Goal: Check status

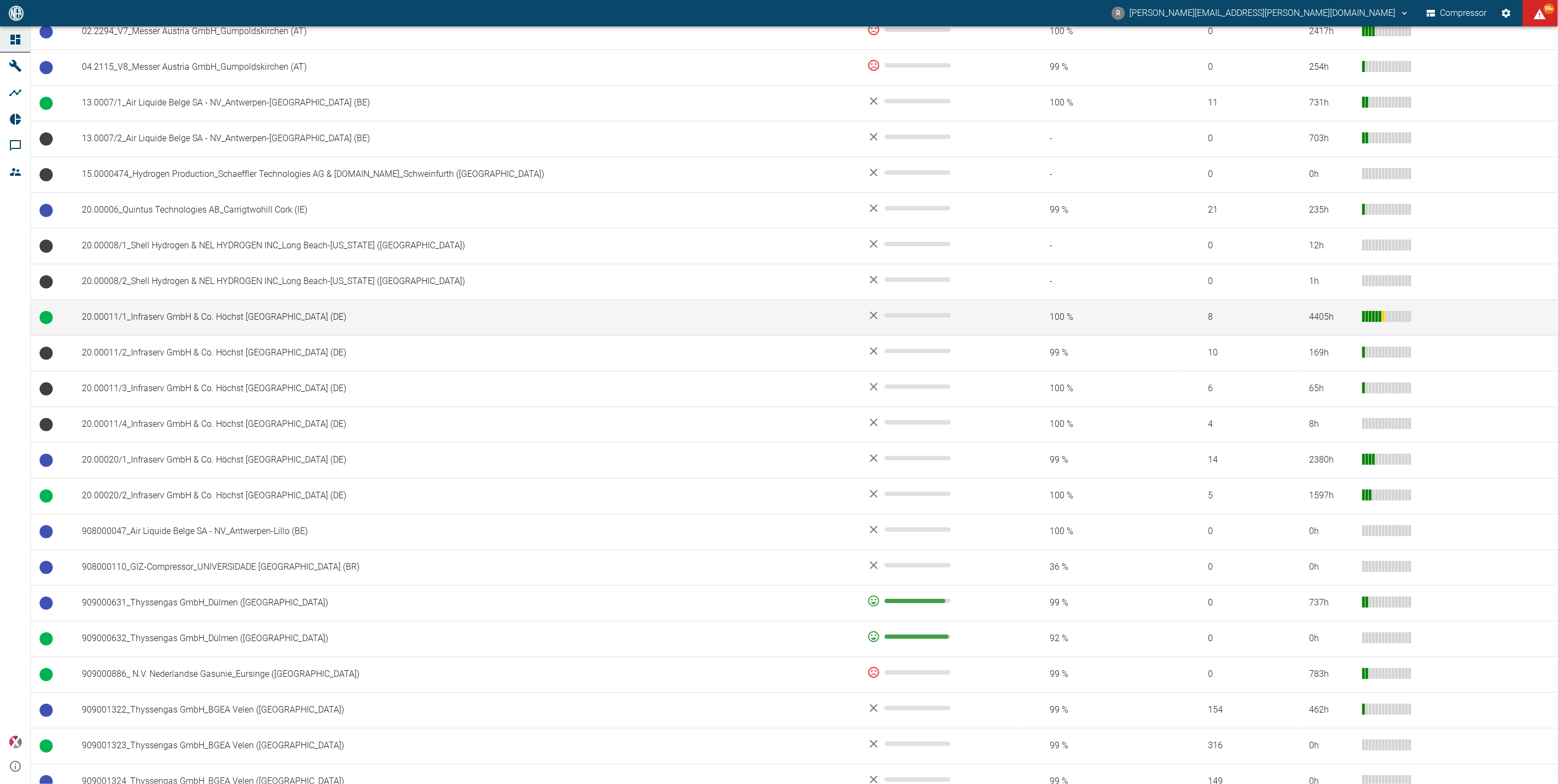
scroll to position [305, 0]
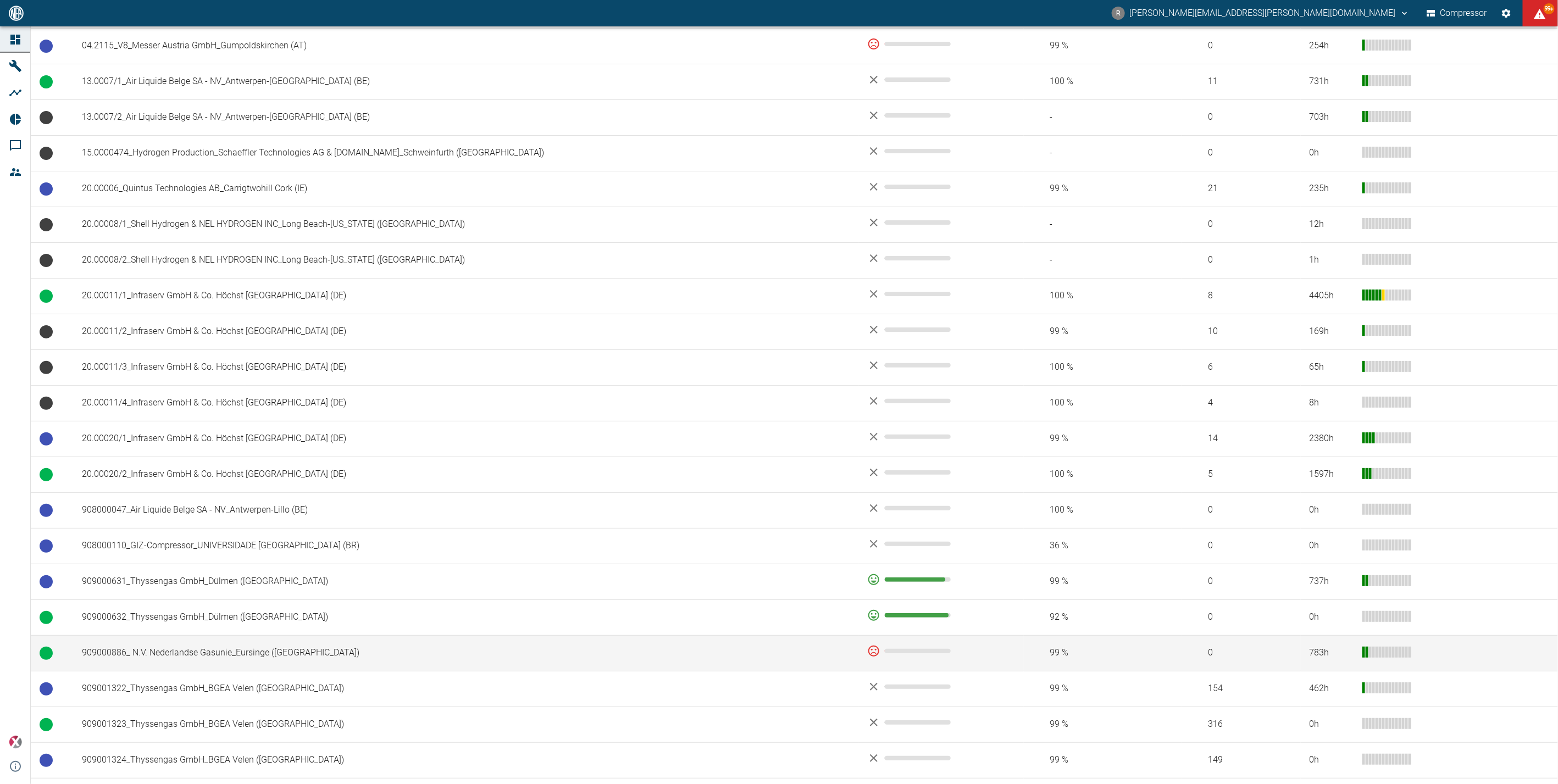
click at [253, 648] on td "909000886_ N.V. Nederlandse Gasunie_Eursinge ([GEOGRAPHIC_DATA])" at bounding box center [466, 652] width 785 height 36
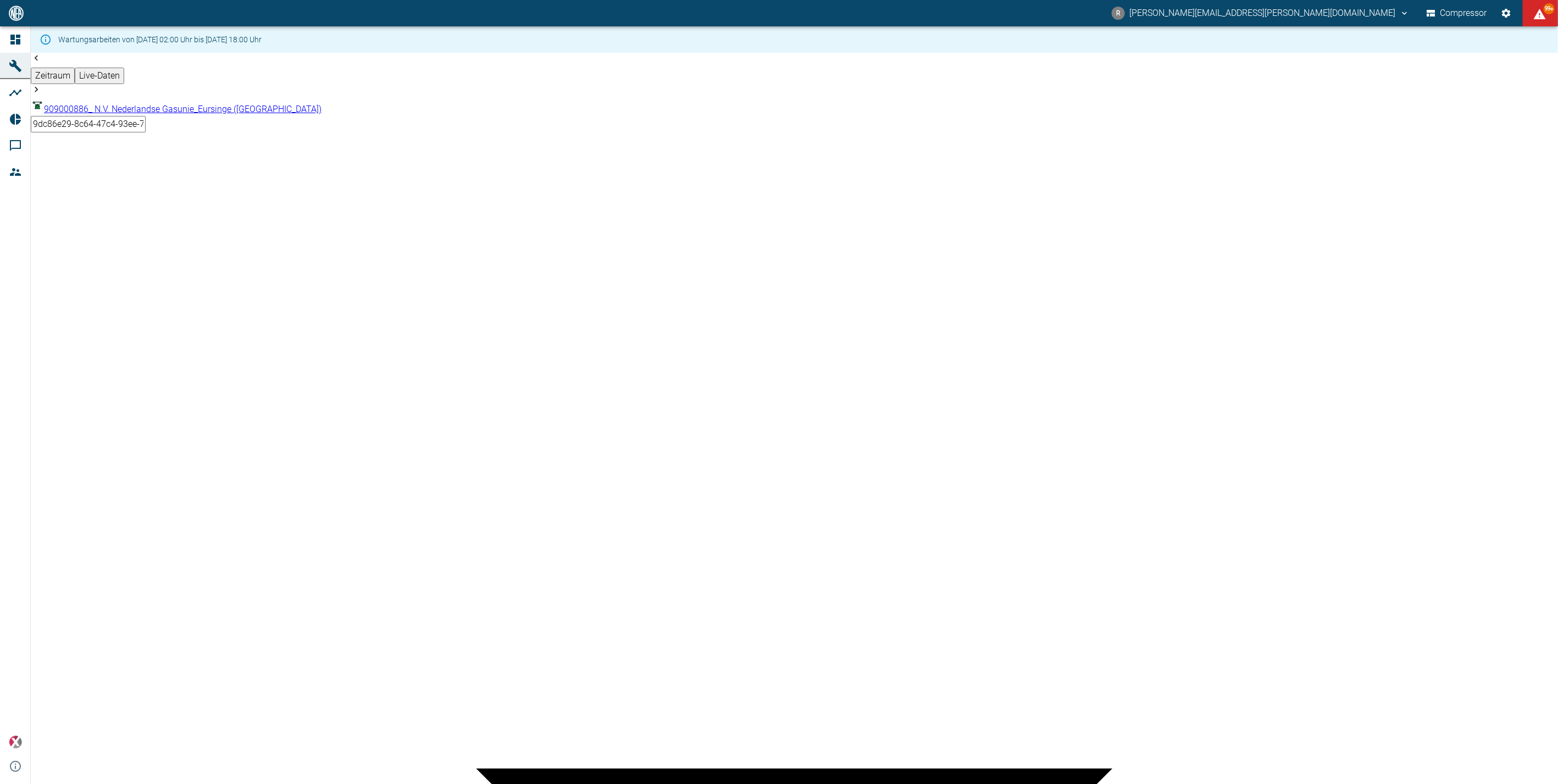
type input "2min"
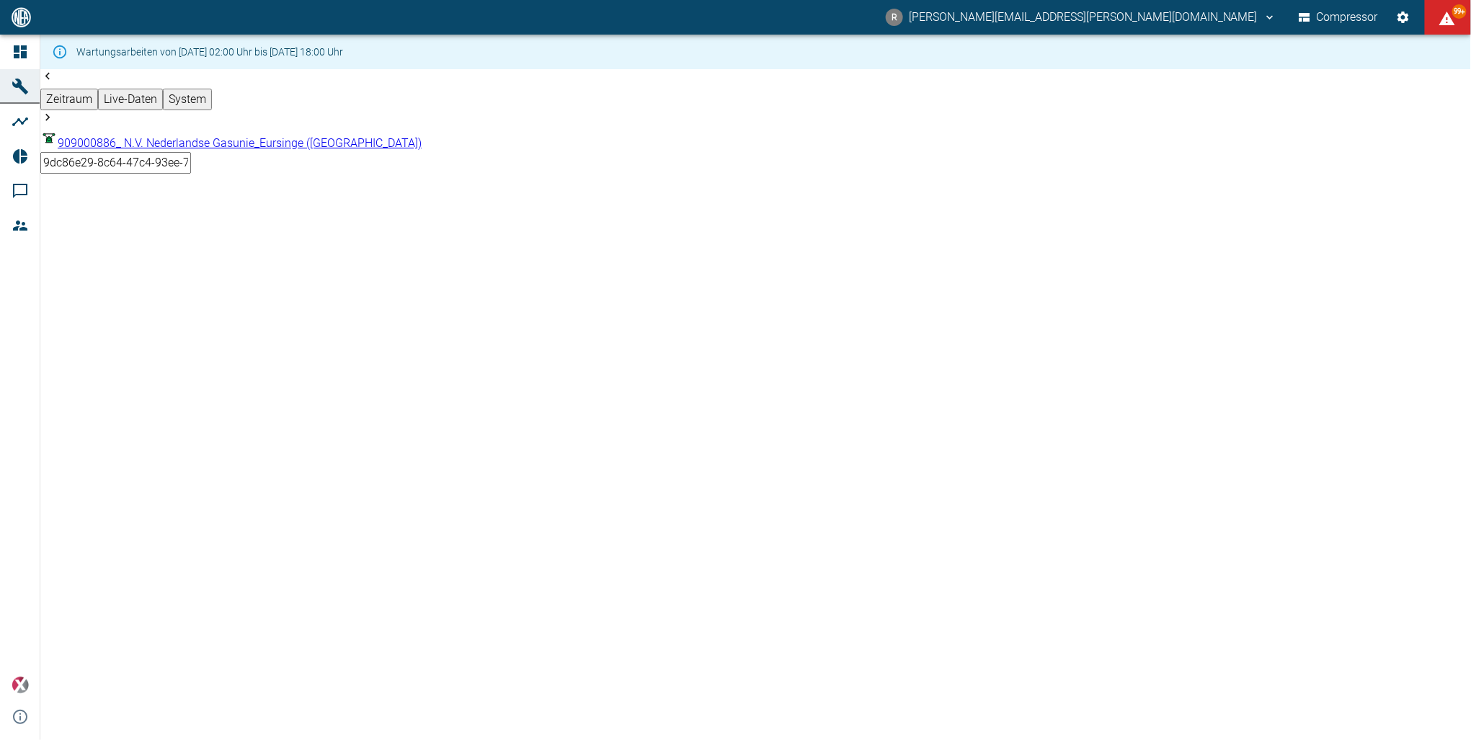
scroll to position [3383, 0]
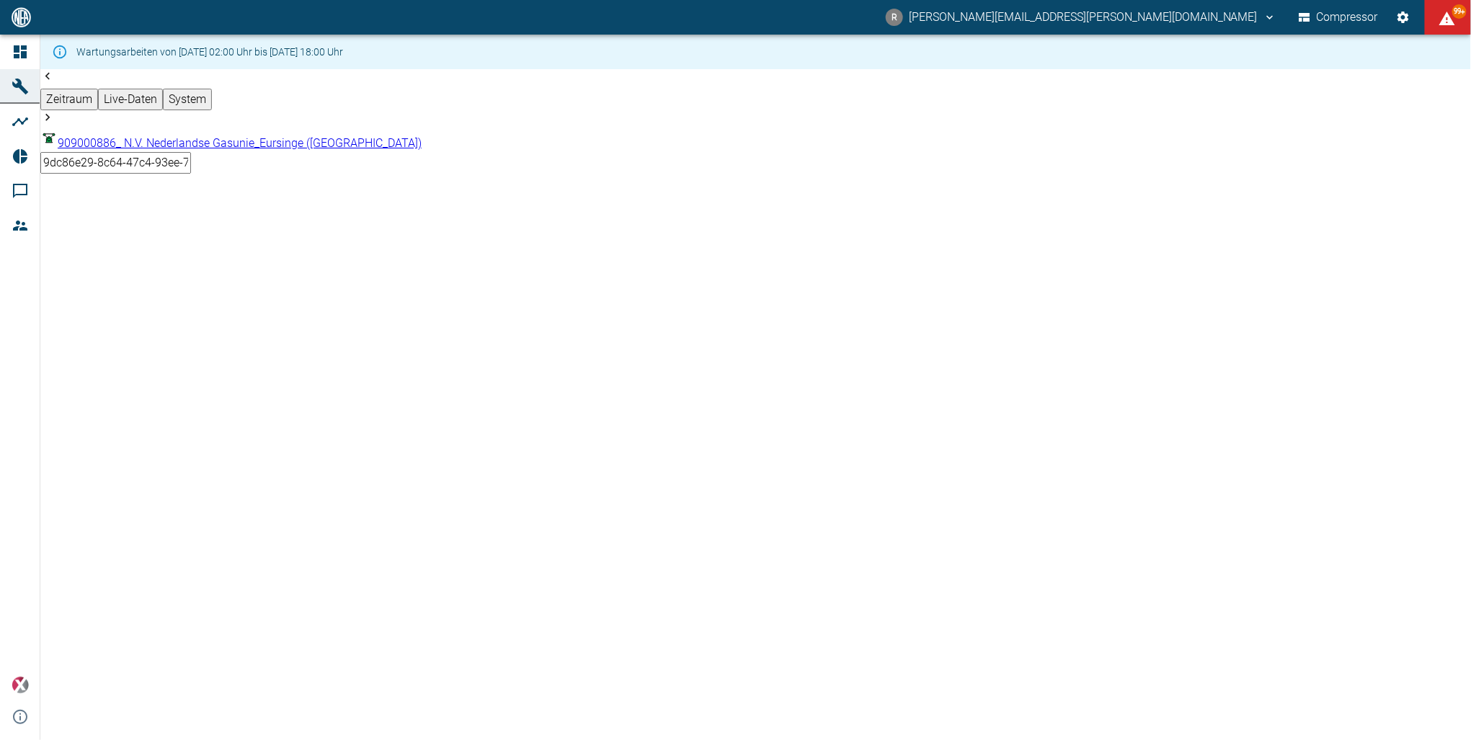
drag, startPoint x: 1275, startPoint y: 436, endPoint x: 1277, endPoint y: 474, distance: 37.5
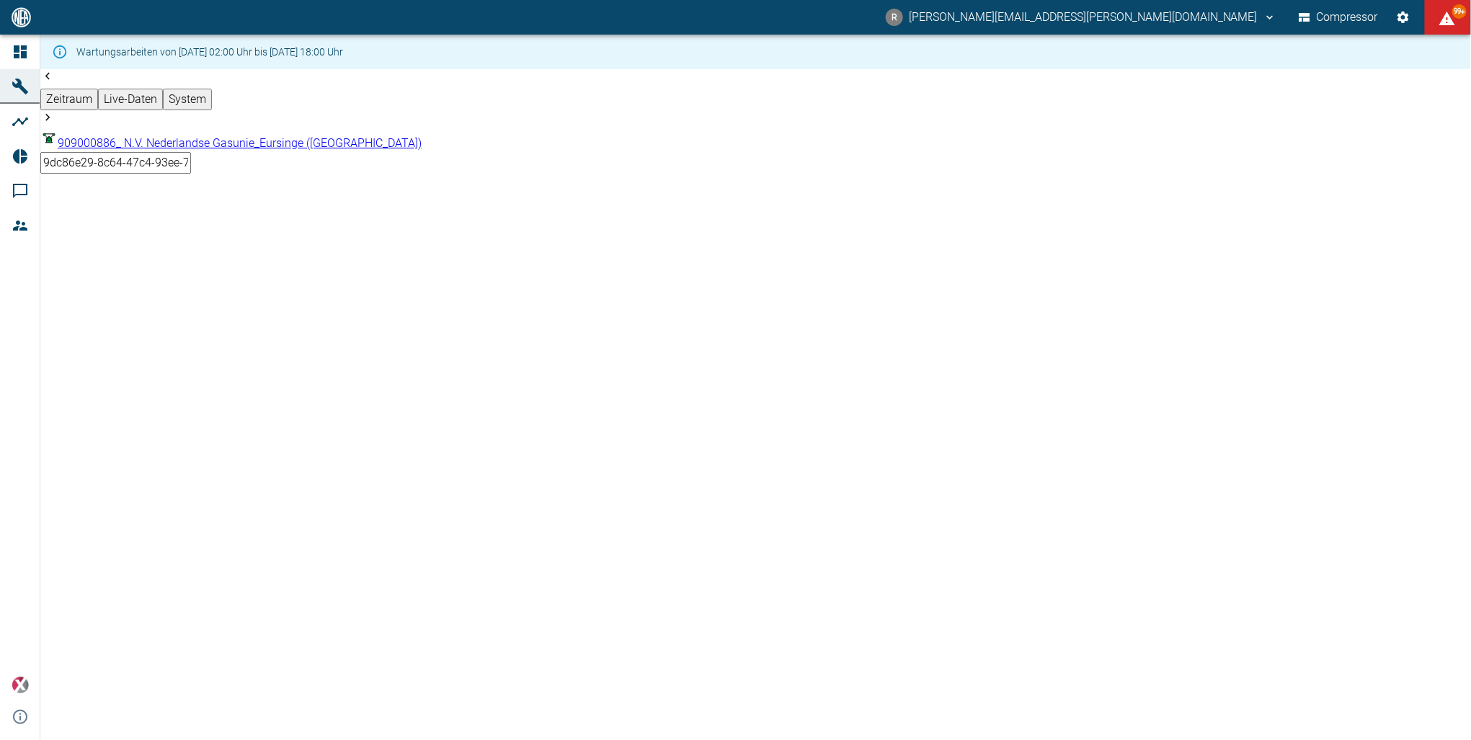
drag, startPoint x: 1274, startPoint y: 438, endPoint x: 1168, endPoint y: 472, distance: 111.2
